Goal: Information Seeking & Learning: Check status

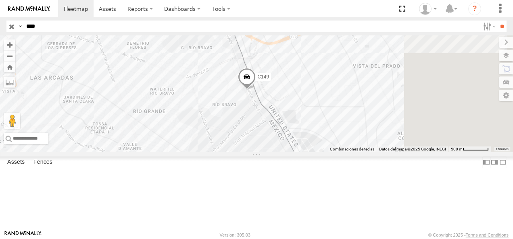
drag, startPoint x: 351, startPoint y: 102, endPoint x: 288, endPoint y: 168, distance: 91.8
click at [288, 152] on div "C149" at bounding box center [256, 93] width 513 height 117
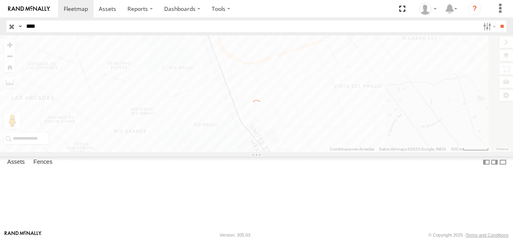
click at [0, 0] on div "Cruce" at bounding box center [0, 0] width 0 height 0
click at [6, 26] on div "Search Query Asset ID Asset Label Registration Manufacturer Model VIN Job ID Dr…" at bounding box center [251, 27] width 490 height 12
click at [497, 21] on input "**" at bounding box center [501, 27] width 9 height 12
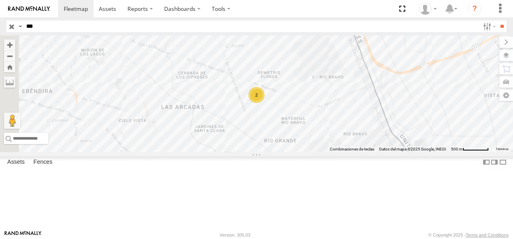
click at [0, 0] on div "626 FLEX NORTE" at bounding box center [0, 0] width 0 height 0
drag, startPoint x: 43, startPoint y: 26, endPoint x: 2, endPoint y: 26, distance: 41.1
click at [2, 26] on header "Search Query Asset ID Asset Label Registration Manufacturer Model VIN Job ID" at bounding box center [256, 26] width 513 height 18
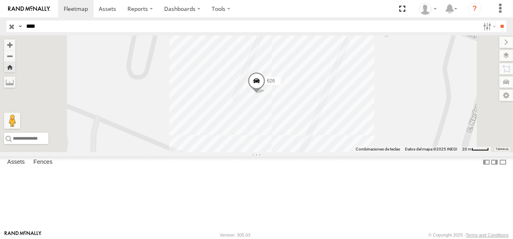
click at [497, 21] on input "**" at bounding box center [501, 27] width 9 height 12
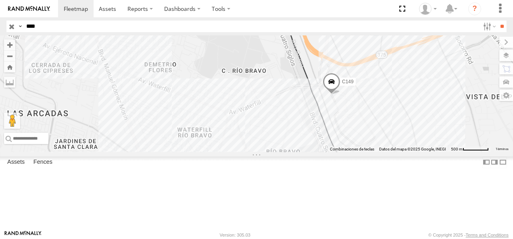
click at [0, 0] on div "Cruce" at bounding box center [0, 0] width 0 height 0
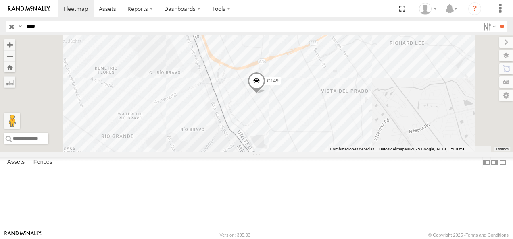
click at [274, 152] on div "C149" at bounding box center [256, 93] width 513 height 117
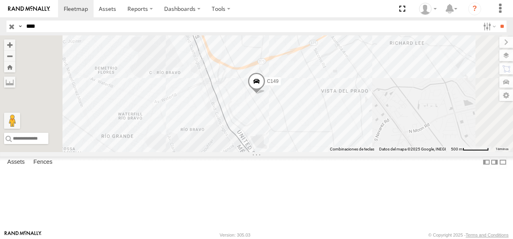
drag, startPoint x: 62, startPoint y: 25, endPoint x: 18, endPoint y: 24, distance: 43.9
click at [18, 24] on div "Search Query Asset ID Asset Label Registration Manufacturer Model VIN Job ID Dr…" at bounding box center [251, 27] width 490 height 12
click at [497, 21] on input "**" at bounding box center [501, 27] width 9 height 12
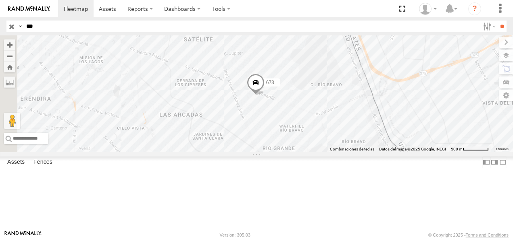
click at [0, 25] on html at bounding box center [256, 119] width 513 height 239
click at [497, 21] on input "**" at bounding box center [501, 27] width 9 height 12
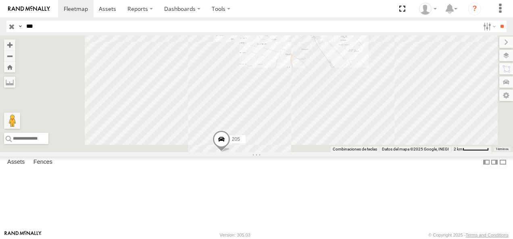
click at [0, 0] on div "205" at bounding box center [0, 0] width 0 height 0
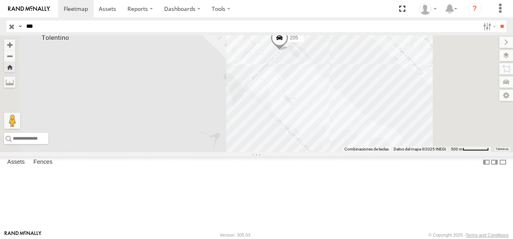
drag, startPoint x: 43, startPoint y: 23, endPoint x: 14, endPoint y: 25, distance: 28.8
click at [14, 25] on div "Search Query Asset ID Asset Label Registration Manufacturer Model VIN Job ID Dr…" at bounding box center [251, 27] width 490 height 12
click at [497, 21] on input "**" at bounding box center [501, 27] width 9 height 12
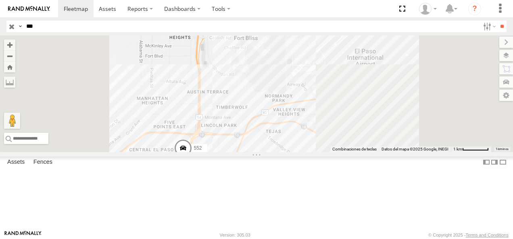
click at [0, 0] on div "552" at bounding box center [0, 0] width 0 height 0
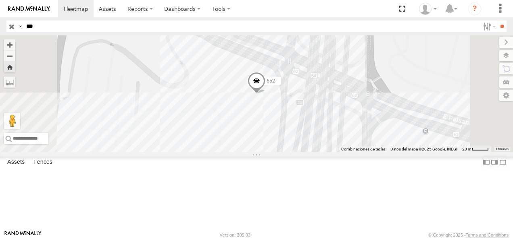
click at [331, 128] on div "552" at bounding box center [256, 93] width 513 height 117
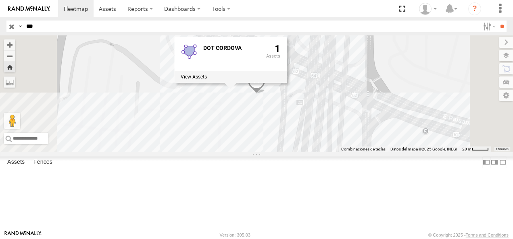
click at [322, 148] on div "552 DOT [PERSON_NAME] 1" at bounding box center [256, 93] width 513 height 117
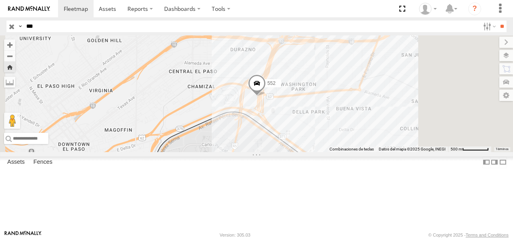
click at [0, 0] on div "552" at bounding box center [0, 0] width 0 height 0
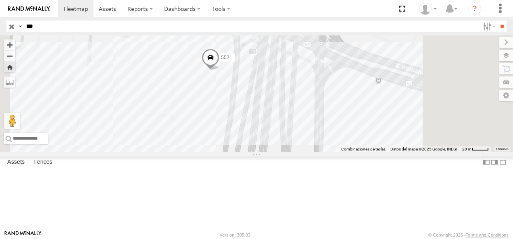
drag, startPoint x: 280, startPoint y: 125, endPoint x: 265, endPoint y: 156, distance: 35.3
click at [265, 152] on div "552" at bounding box center [256, 93] width 513 height 117
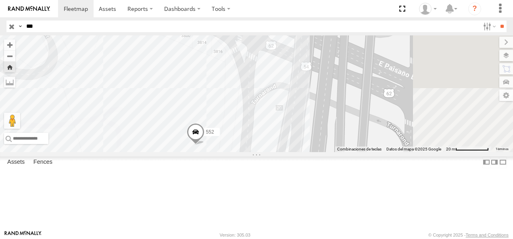
drag, startPoint x: 264, startPoint y: 156, endPoint x: 256, endPoint y: 169, distance: 15.7
click at [256, 152] on div "552" at bounding box center [256, 93] width 513 height 117
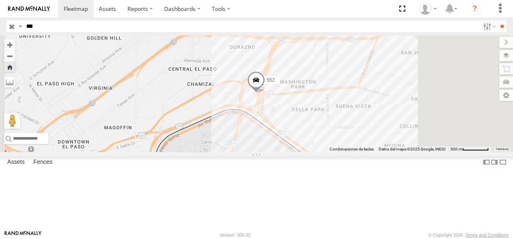
drag, startPoint x: 66, startPoint y: 25, endPoint x: 17, endPoint y: 25, distance: 49.2
click at [17, 25] on div "Search Query Asset ID Asset Label Registration Manufacturer Model VIN Job ID Dr…" at bounding box center [251, 27] width 490 height 12
click at [497, 21] on input "**" at bounding box center [501, 27] width 9 height 12
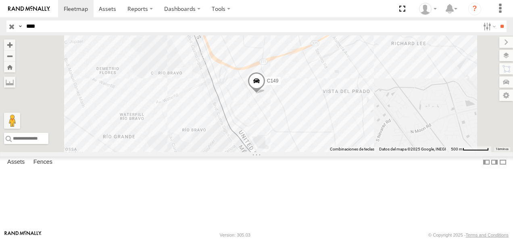
click at [0, 0] on div "Cruce" at bounding box center [0, 0] width 0 height 0
drag, startPoint x: 42, startPoint y: 25, endPoint x: -2, endPoint y: 27, distance: 43.1
click at [0, 27] on html at bounding box center [256, 119] width 513 height 239
click at [497, 21] on input "**" at bounding box center [501, 27] width 9 height 12
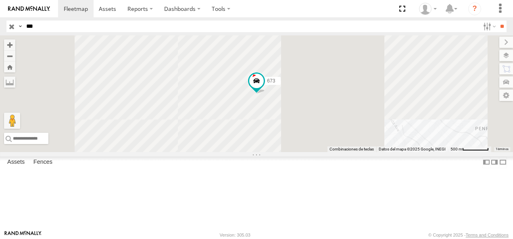
click at [0, 0] on div "673" at bounding box center [0, 0] width 0 height 0
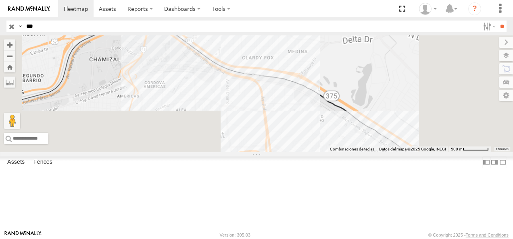
drag, startPoint x: 46, startPoint y: 31, endPoint x: 2, endPoint y: 26, distance: 45.0
click at [2, 26] on header "Search Query Asset ID Asset Label Registration Manufacturer Model VIN Job ID" at bounding box center [256, 26] width 513 height 18
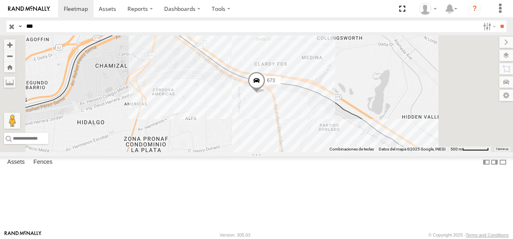
click at [497, 21] on input "**" at bounding box center [501, 27] width 9 height 12
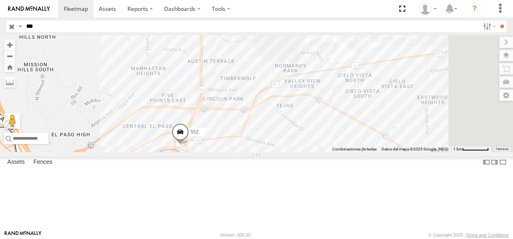
click at [0, 0] on div "552 Cruce" at bounding box center [0, 0] width 0 height 0
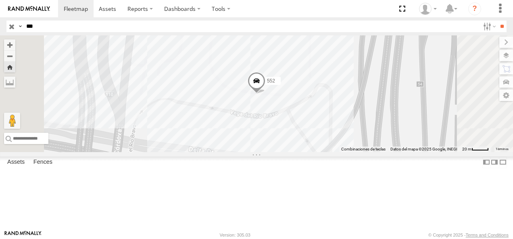
click at [292, 131] on div "552" at bounding box center [256, 93] width 513 height 117
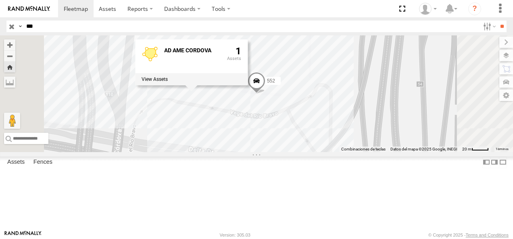
click at [289, 42] on div "[DATE] AME [PERSON_NAME] 1" at bounding box center [256, 93] width 513 height 117
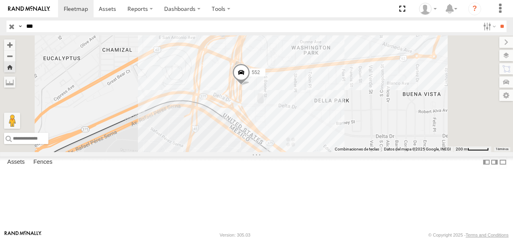
drag, startPoint x: 328, startPoint y: 75, endPoint x: 226, endPoint y: 44, distance: 106.2
click at [325, 102] on div "552" at bounding box center [256, 93] width 513 height 117
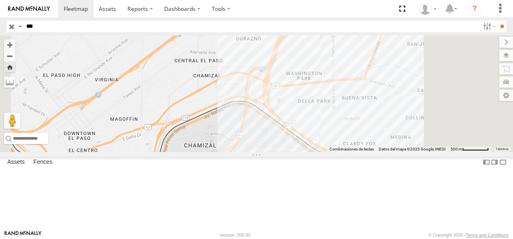
drag, startPoint x: 42, startPoint y: 30, endPoint x: 0, endPoint y: 30, distance: 41.9
click at [0, 30] on html at bounding box center [256, 119] width 513 height 239
click at [497, 21] on input "**" at bounding box center [501, 27] width 9 height 12
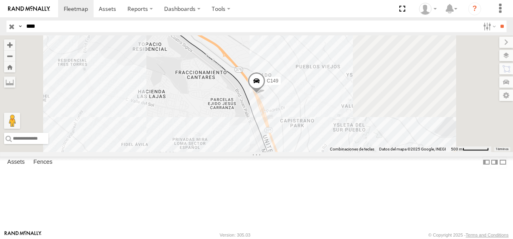
click at [0, 0] on div "C149 Cruce" at bounding box center [0, 0] width 0 height 0
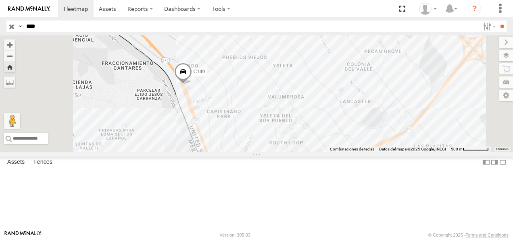
drag, startPoint x: 264, startPoint y: 160, endPoint x: 278, endPoint y: 85, distance: 76.9
click at [278, 85] on div "C149" at bounding box center [256, 93] width 513 height 117
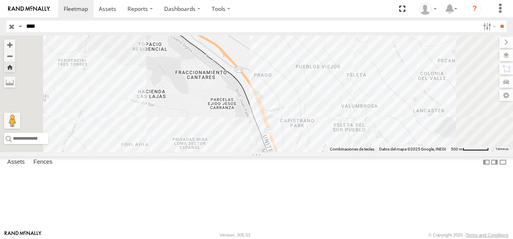
drag, startPoint x: 48, startPoint y: 28, endPoint x: 6, endPoint y: 27, distance: 41.1
click at [6, 27] on div "Search Query Asset ID Asset Label Registration Manufacturer Model VIN Job ID Dr…" at bounding box center [251, 27] width 490 height 12
click at [497, 21] on input "**" at bounding box center [501, 27] width 9 height 12
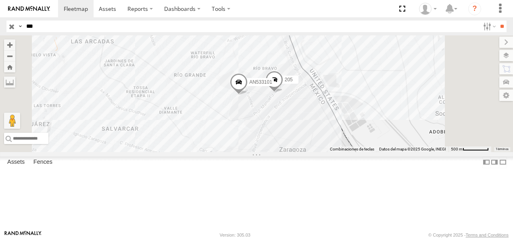
click at [0, 0] on div "205" at bounding box center [0, 0] width 0 height 0
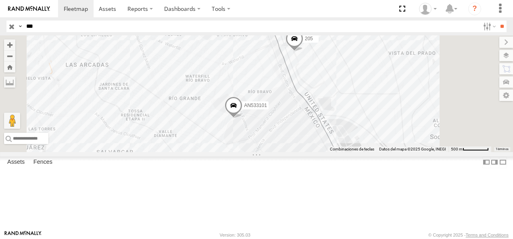
drag, startPoint x: 50, startPoint y: 24, endPoint x: 9, endPoint y: 25, distance: 41.5
click at [9, 25] on div "Search Query Asset ID Asset Label Registration Manufacturer Model VIN Job ID Dr…" at bounding box center [251, 27] width 490 height 12
click at [497, 21] on input "**" at bounding box center [501, 27] width 9 height 12
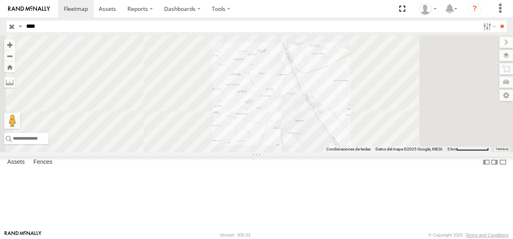
click at [0, 0] on div "FLEX NORTE" at bounding box center [0, 0] width 0 height 0
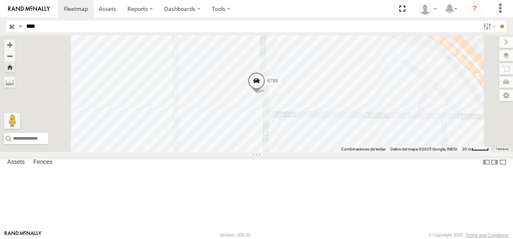
click at [265, 94] on span at bounding box center [256, 83] width 18 height 22
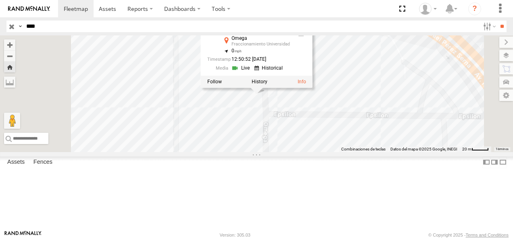
click at [373, 152] on div "8798 8798 FLEX NORTE Omega Fraccionamiento Universidad 31.75168 , -106.43033 0 …" at bounding box center [256, 93] width 513 height 117
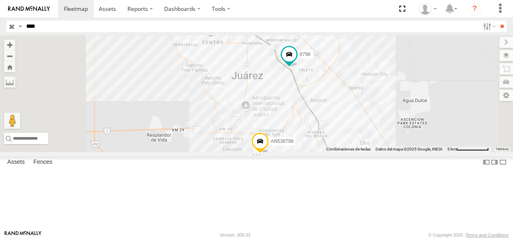
drag, startPoint x: 58, startPoint y: 21, endPoint x: 14, endPoint y: 27, distance: 44.6
click at [14, 27] on div "Search Query Asset ID Asset Label Registration Manufacturer Model VIN Job ID Dr…" at bounding box center [251, 27] width 490 height 12
click at [497, 21] on input "**" at bounding box center [501, 27] width 9 height 12
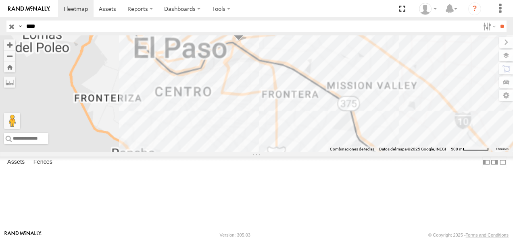
click at [0, 0] on div "C149 Cruce" at bounding box center [0, 0] width 0 height 0
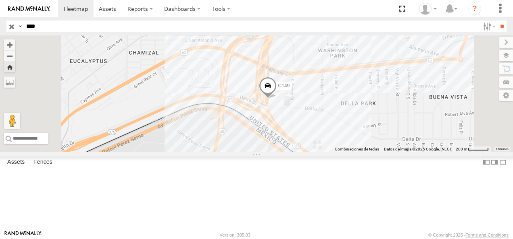
drag, startPoint x: 45, startPoint y: 28, endPoint x: 0, endPoint y: 19, distance: 45.6
click at [0, 19] on html at bounding box center [256, 119] width 513 height 239
click at [497, 21] on input "**" at bounding box center [501, 27] width 9 height 12
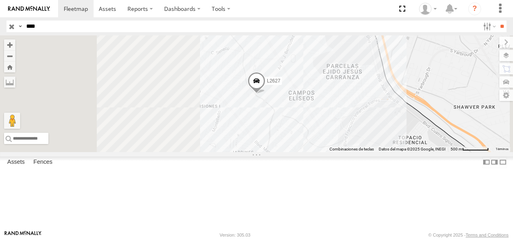
click at [0, 0] on div "L2627" at bounding box center [0, 0] width 0 height 0
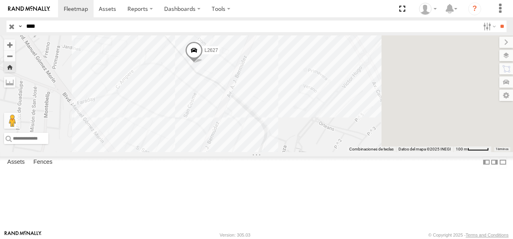
drag, startPoint x: 325, startPoint y: 102, endPoint x: 235, endPoint y: 67, distance: 96.9
click at [279, 102] on div "L2627" at bounding box center [256, 93] width 513 height 117
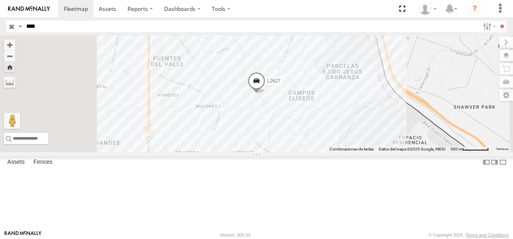
drag, startPoint x: 49, startPoint y: 25, endPoint x: -2, endPoint y: 25, distance: 50.4
click at [0, 25] on html at bounding box center [256, 119] width 513 height 239
type input "****"
click at [497, 21] on input "**" at bounding box center [501, 27] width 9 height 12
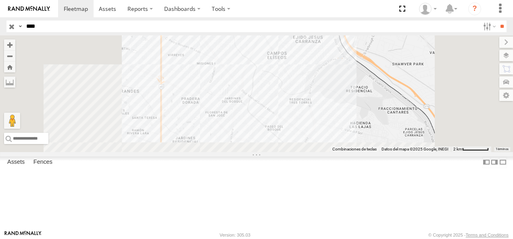
click at [0, 0] on div "FLEX NORTE" at bounding box center [0, 0] width 0 height 0
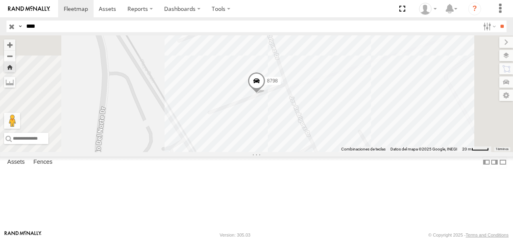
click at [265, 94] on span at bounding box center [256, 84] width 18 height 22
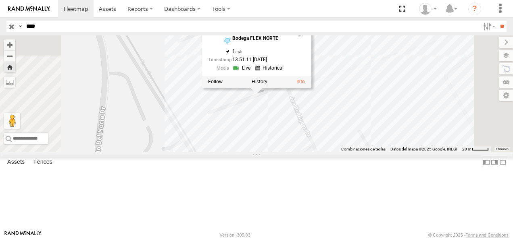
click at [272, 152] on div "8798 8798 FLEX NORTE [GEOGRAPHIC_DATA] 31.66931 , -106.32858 1 13:51:11 [DATE]" at bounding box center [256, 93] width 513 height 117
